Goal: Check status: Check status

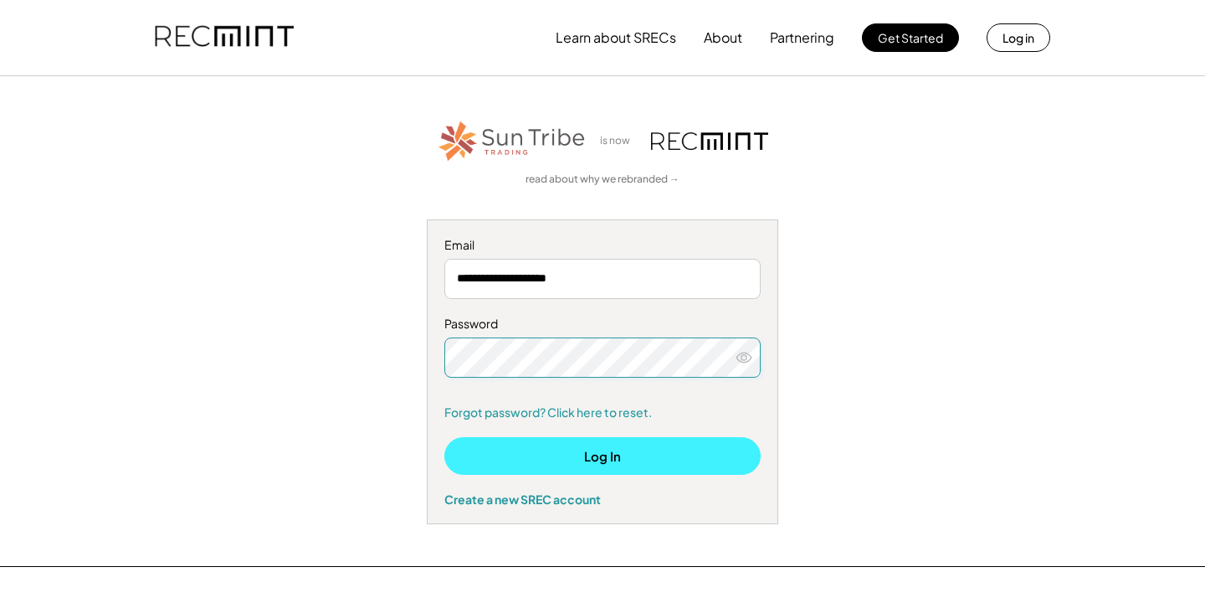
click at [569, 454] on button "Log In" at bounding box center [603, 456] width 316 height 38
click at [556, 457] on button "Log In" at bounding box center [603, 456] width 316 height 38
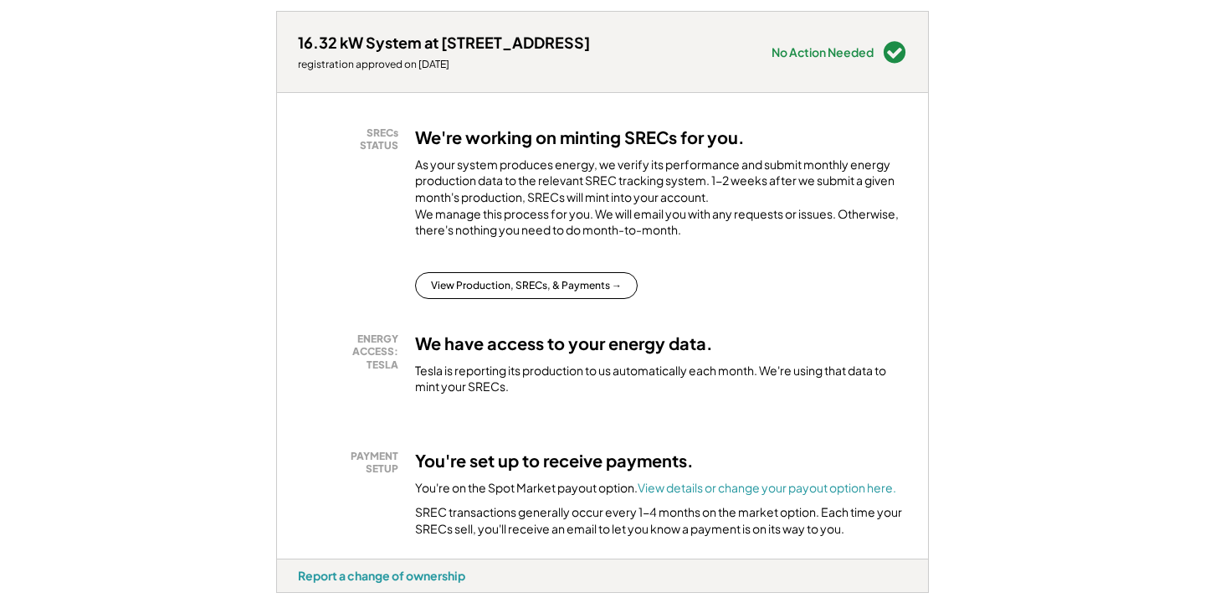
scroll to position [244, 0]
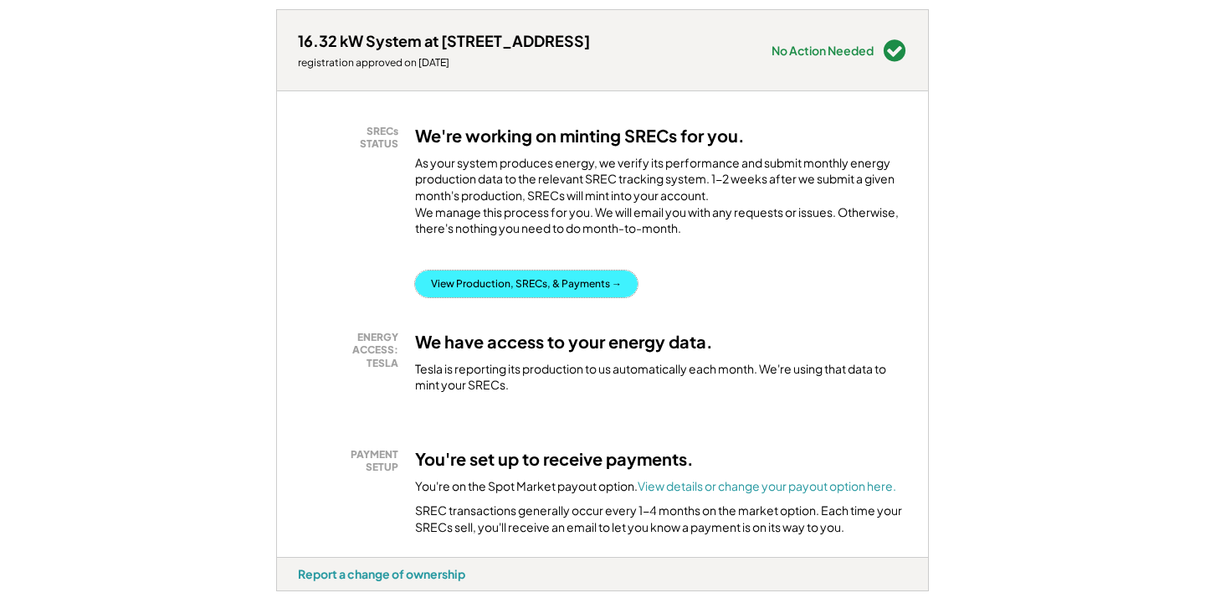
click at [526, 297] on button "View Production, SRECs, & Payments →" at bounding box center [526, 283] width 223 height 27
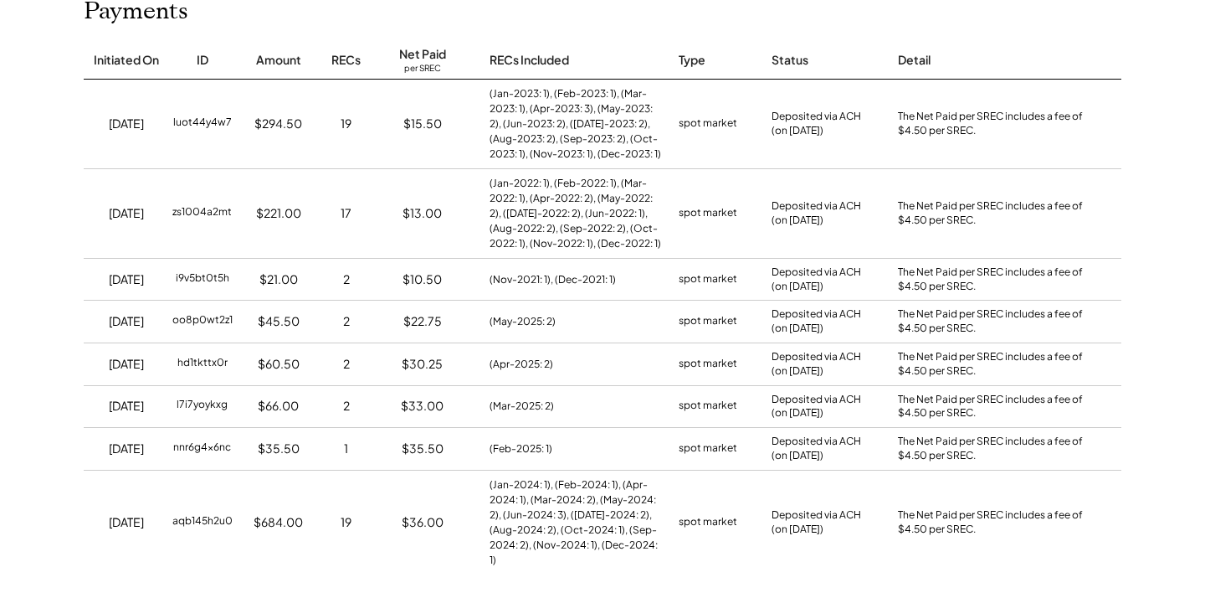
scroll to position [218, 0]
